Goal: Information Seeking & Learning: Learn about a topic

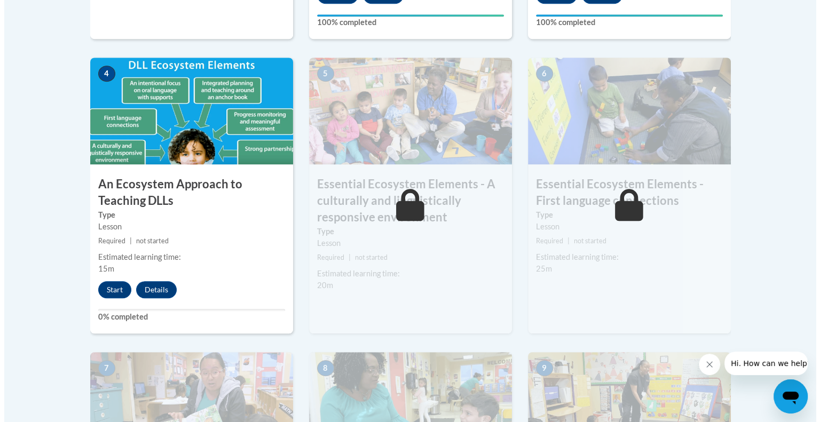
scroll to position [621, 0]
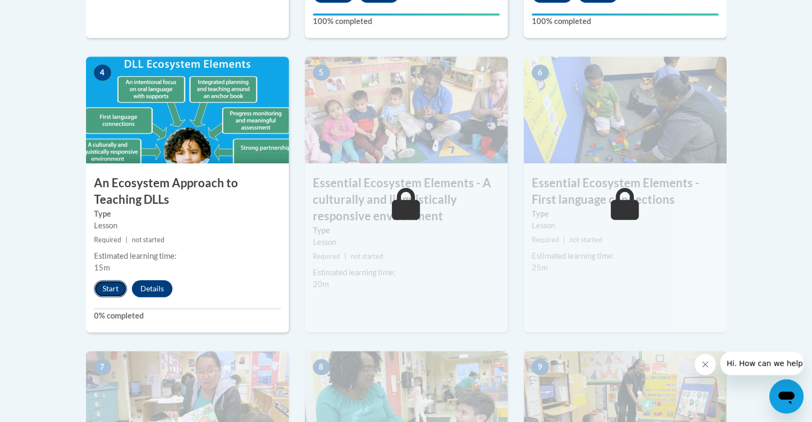
click at [115, 283] on button "Start" at bounding box center [110, 288] width 33 height 17
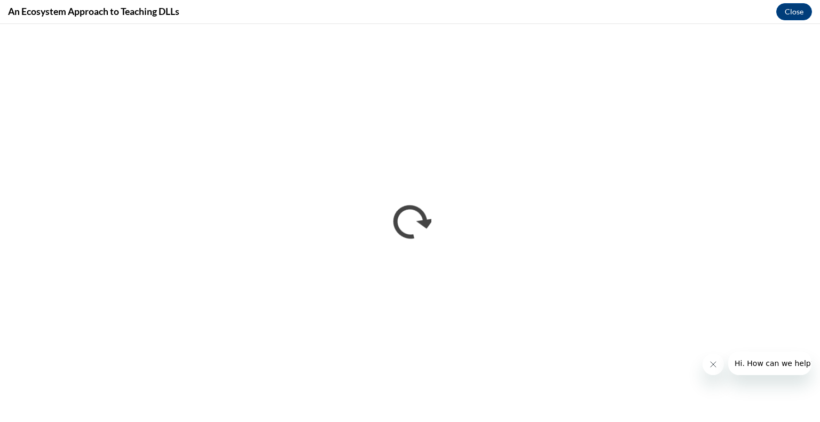
scroll to position [0, 0]
click at [708, 366] on icon "Close message from company" at bounding box center [712, 364] width 9 height 9
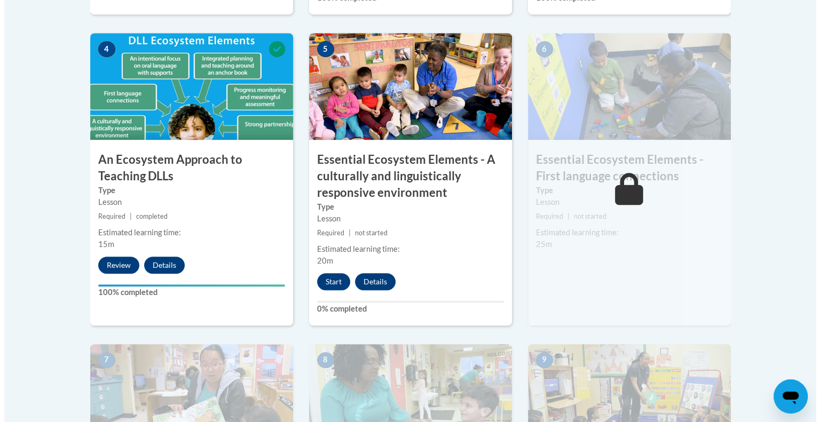
scroll to position [645, 0]
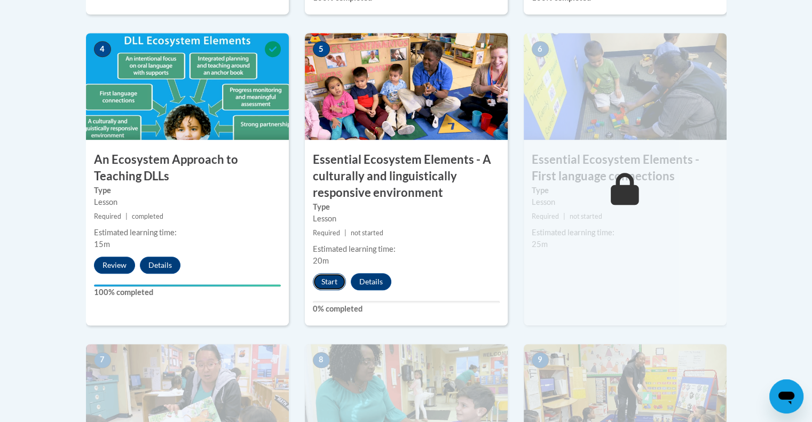
click at [323, 283] on button "Start" at bounding box center [329, 281] width 33 height 17
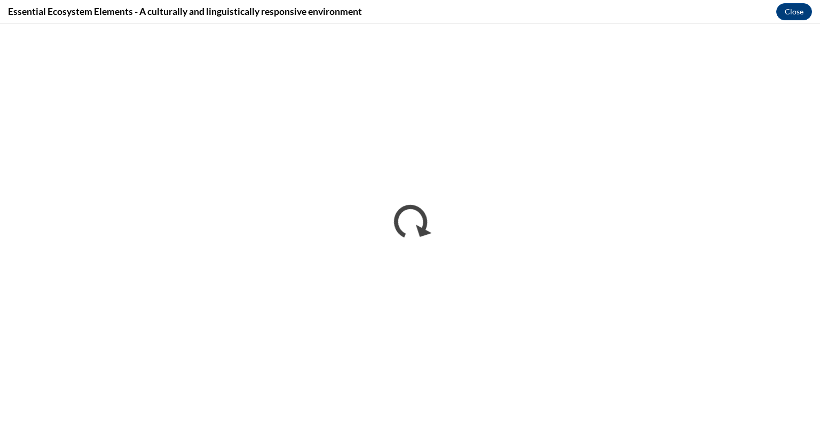
scroll to position [0, 0]
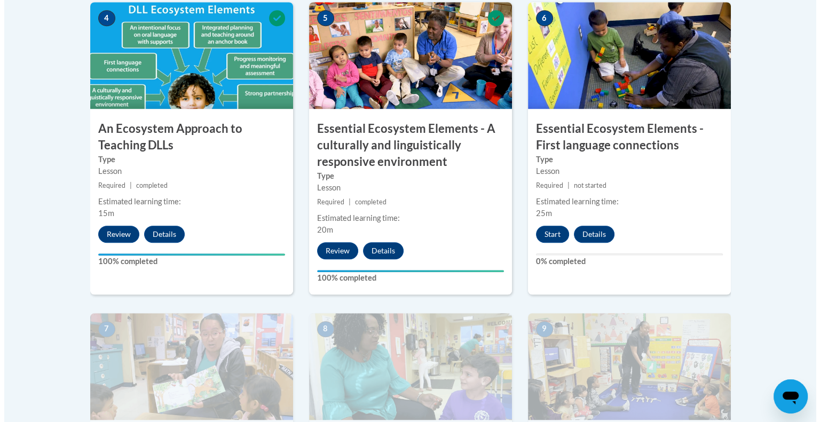
scroll to position [676, 0]
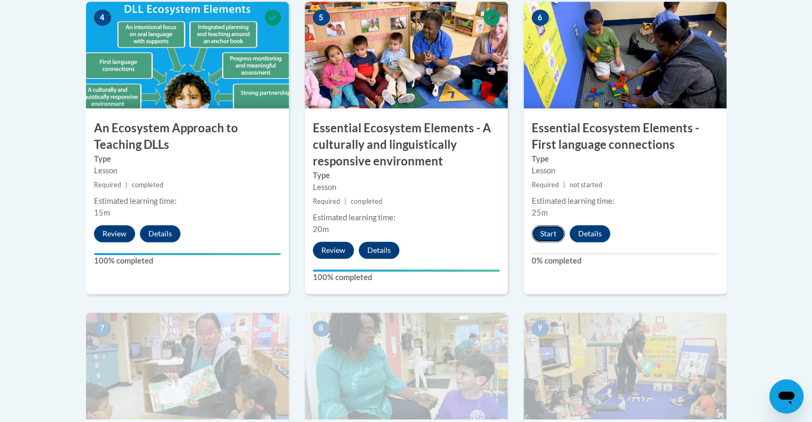
click at [545, 234] on button "Start" at bounding box center [547, 233] width 33 height 17
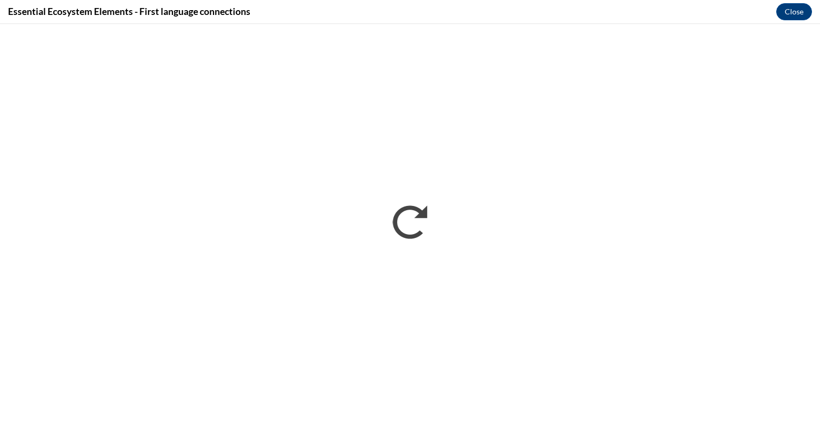
scroll to position [0, 0]
